Goal: Task Accomplishment & Management: Manage account settings

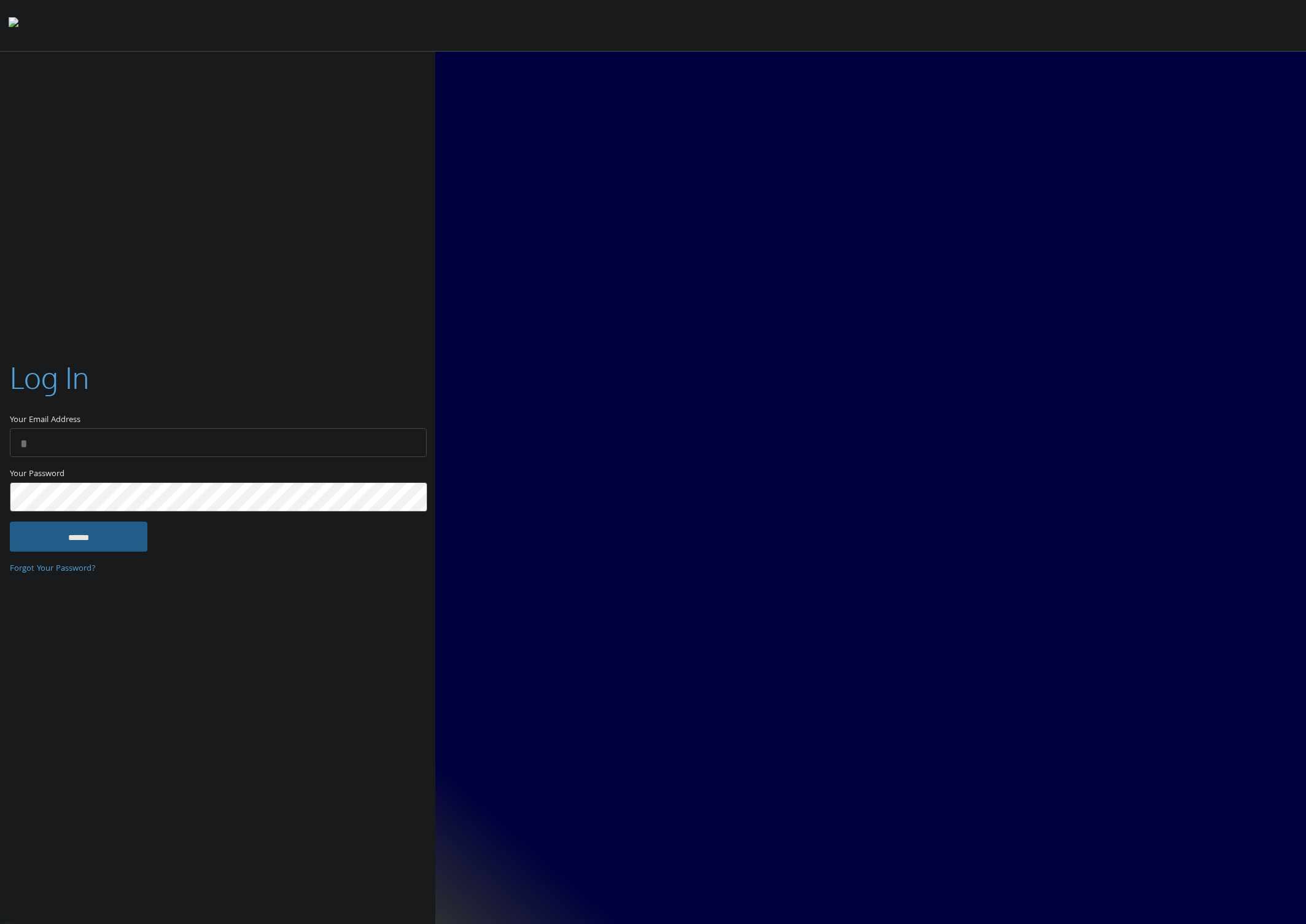
type input "**********"
click at [80, 535] on input "******" at bounding box center [79, 536] width 137 height 30
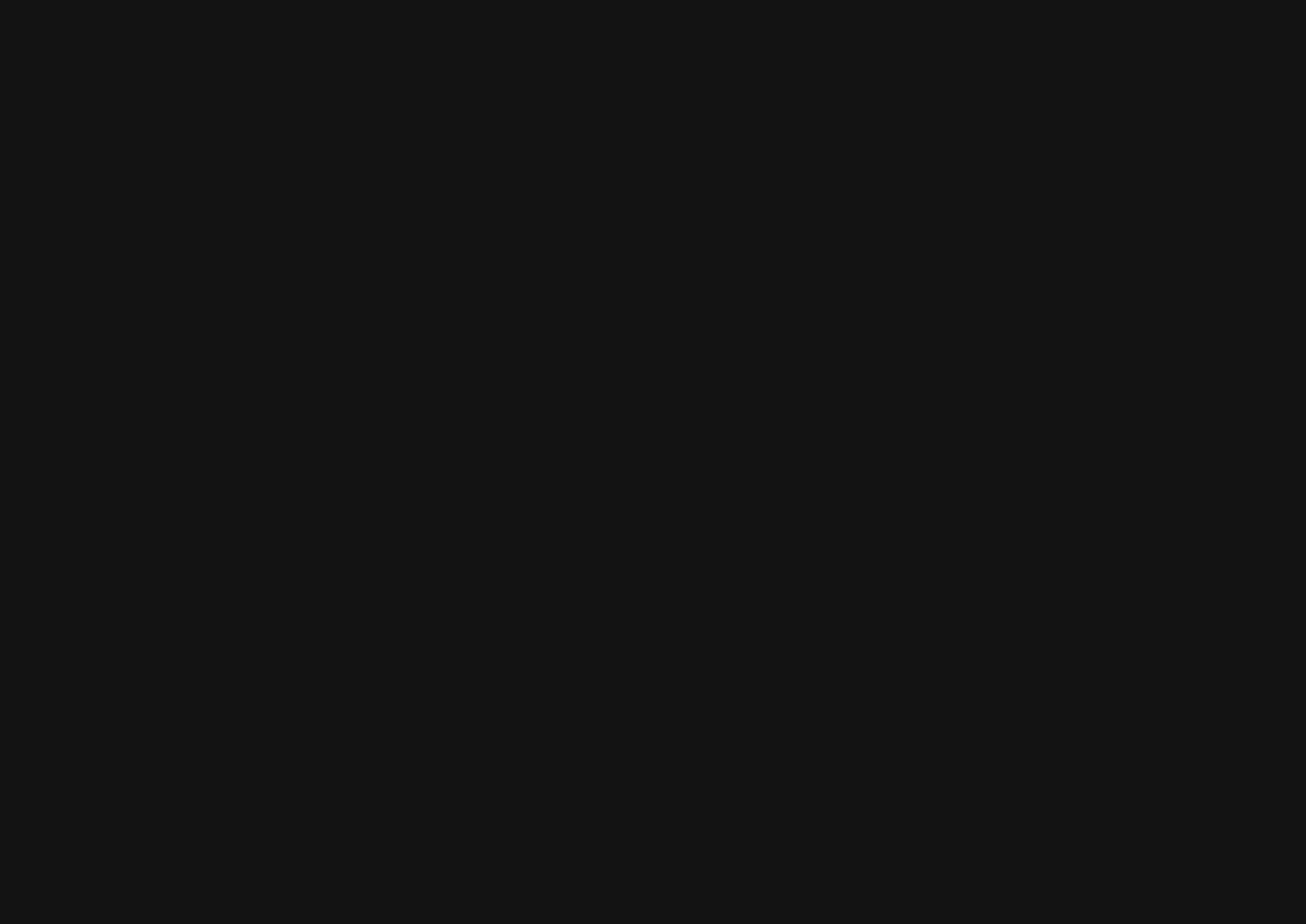
type input "**********"
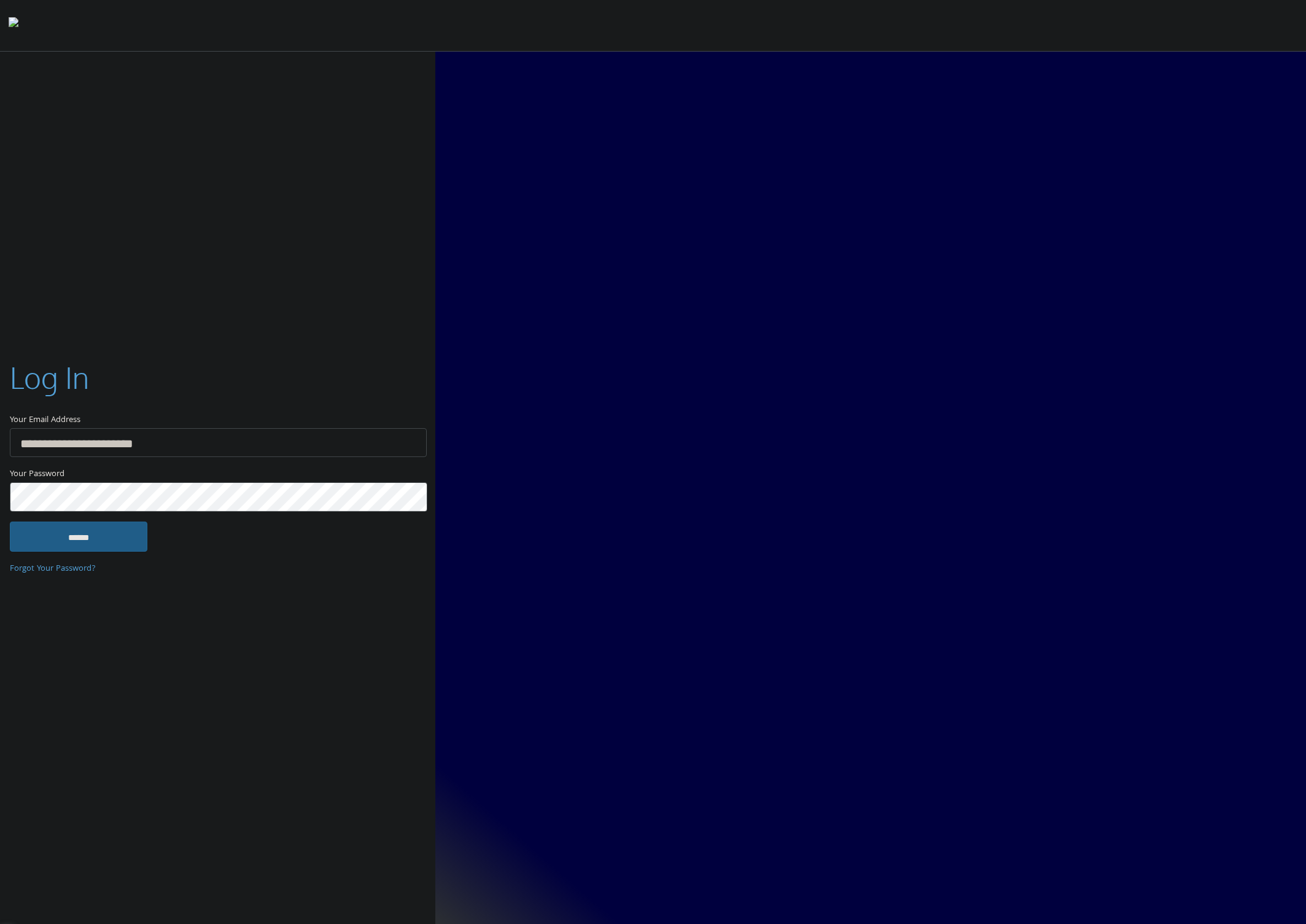
click at [109, 542] on input "******" at bounding box center [79, 536] width 137 height 30
